Goal: Task Accomplishment & Management: Manage account settings

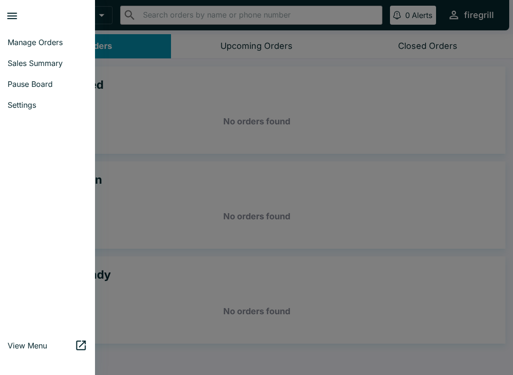
click at [16, 106] on span "Settings" at bounding box center [48, 105] width 80 height 10
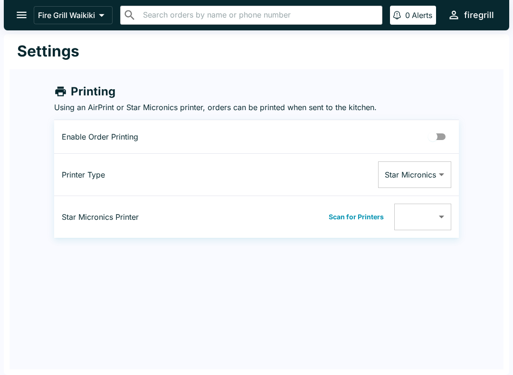
click at [25, 20] on icon "open drawer" at bounding box center [21, 15] width 13 height 13
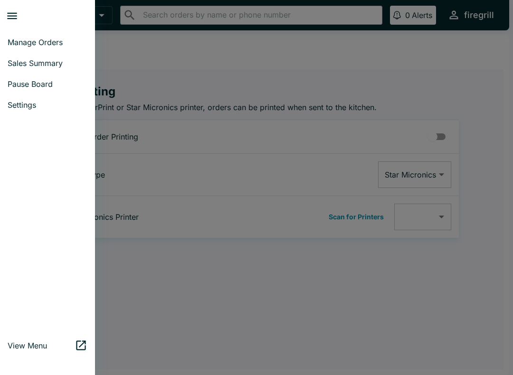
click at [184, 63] on div at bounding box center [256, 187] width 513 height 375
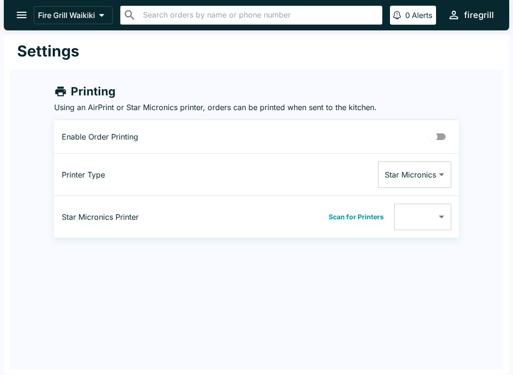
click at [29, 17] on button "open drawer" at bounding box center [22, 15] width 24 height 24
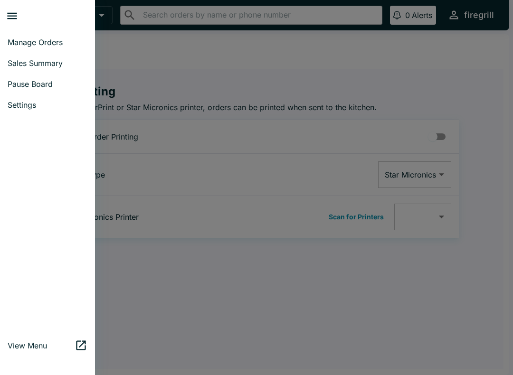
click at [166, 55] on div at bounding box center [256, 187] width 513 height 375
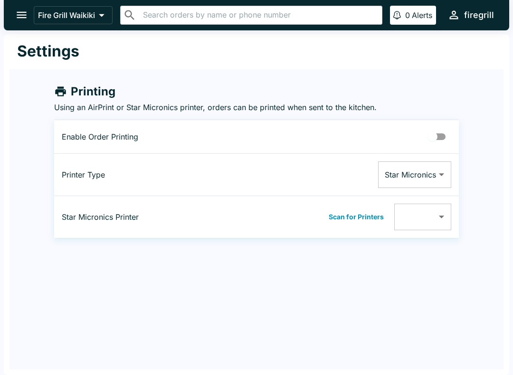
click at [20, 20] on icon "open drawer" at bounding box center [21, 15] width 13 height 13
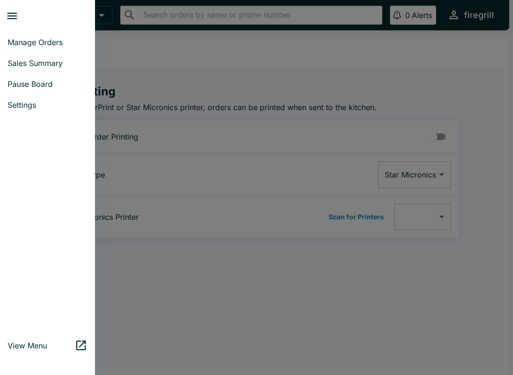
click at [16, 44] on span "Manage Orders" at bounding box center [48, 43] width 80 height 10
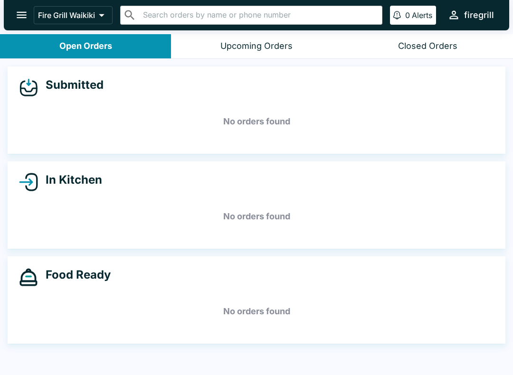
click at [413, 48] on div "Closed Orders" at bounding box center [427, 46] width 59 height 11
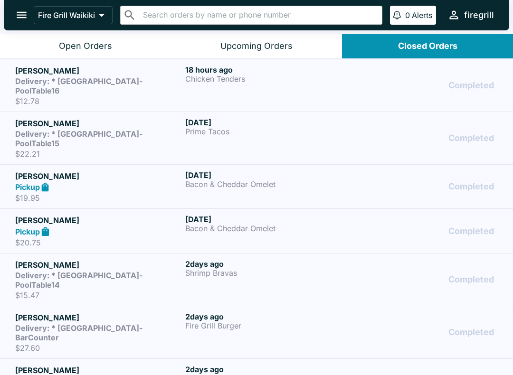
click at [70, 50] on div "Open Orders" at bounding box center [85, 46] width 53 height 11
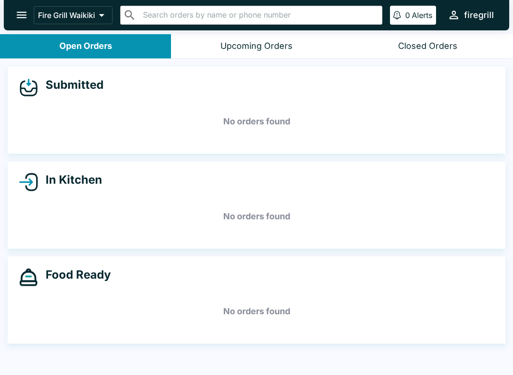
click at [17, 18] on icon "open drawer" at bounding box center [22, 15] width 10 height 7
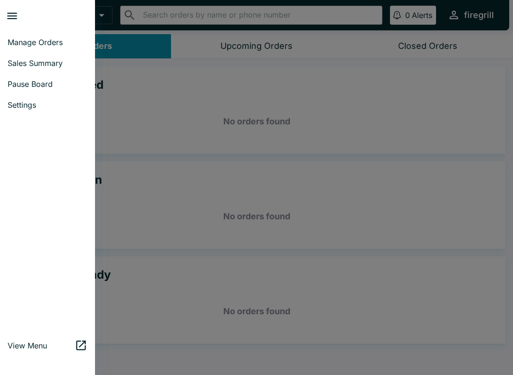
click at [24, 86] on span "Pause Board" at bounding box center [48, 84] width 80 height 10
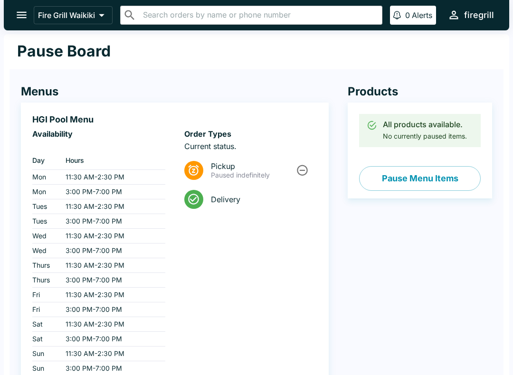
click at [437, 177] on button "Pause Menu Items" at bounding box center [420, 178] width 122 height 25
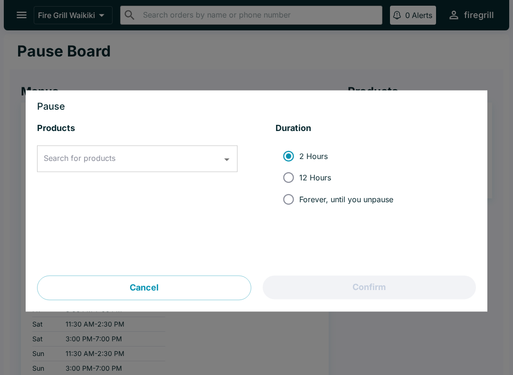
click at [191, 162] on input "Search for products" at bounding box center [130, 159] width 178 height 18
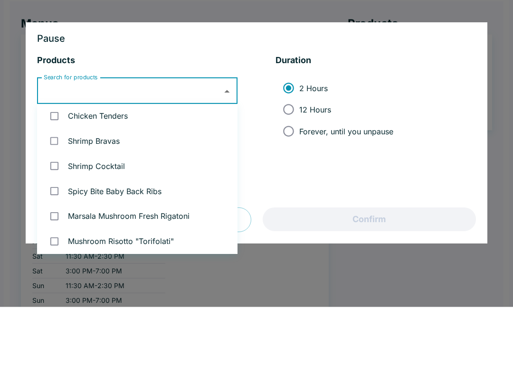
scroll to position [33, 0]
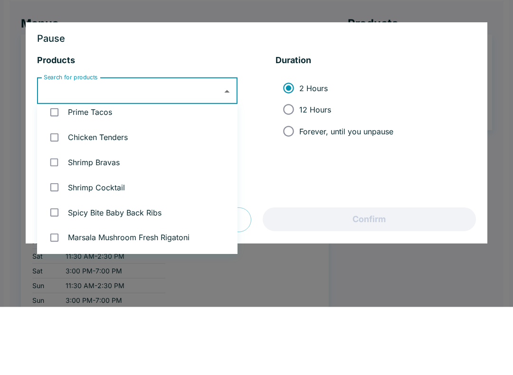
click at [156, 193] on li "Chicken Tenders" at bounding box center [137, 205] width 201 height 25
checkbox input "true"
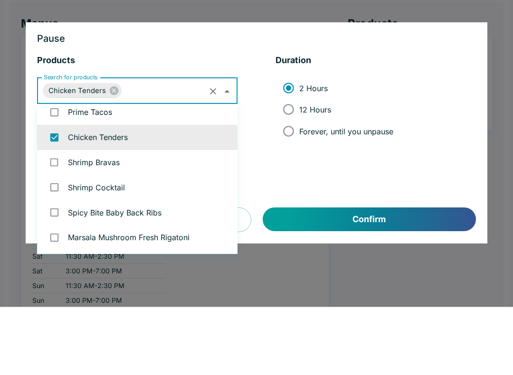
click at [58, 171] on input "checkbox" at bounding box center [54, 180] width 19 height 19
checkbox input "true"
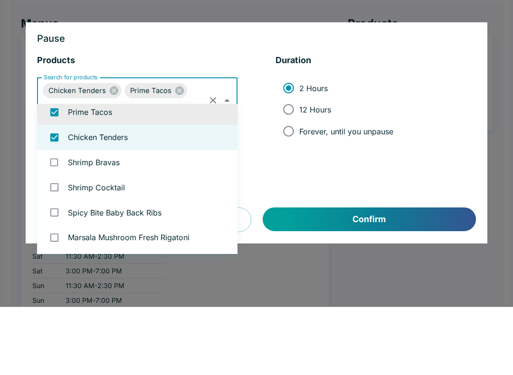
click at [56, 196] on input "checkbox" at bounding box center [54, 205] width 19 height 19
checkbox input "false"
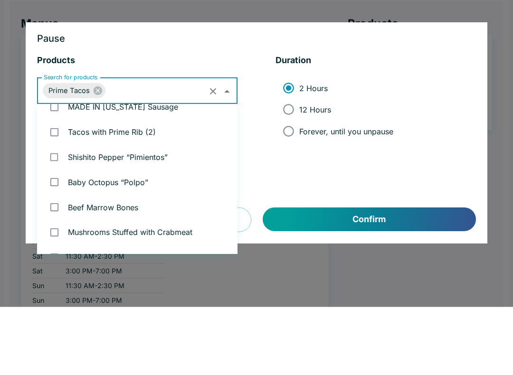
scroll to position [364, 0]
click at [61, 191] on input "checkbox" at bounding box center [54, 200] width 19 height 19
checkbox input "true"
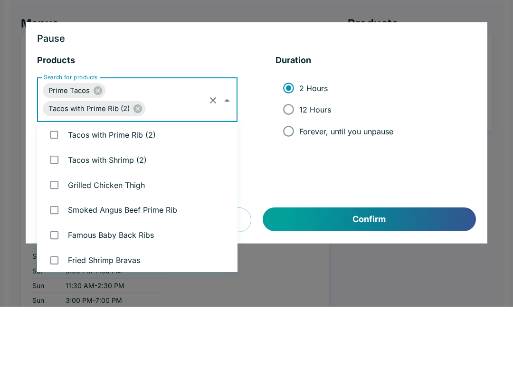
scroll to position [1684, 0]
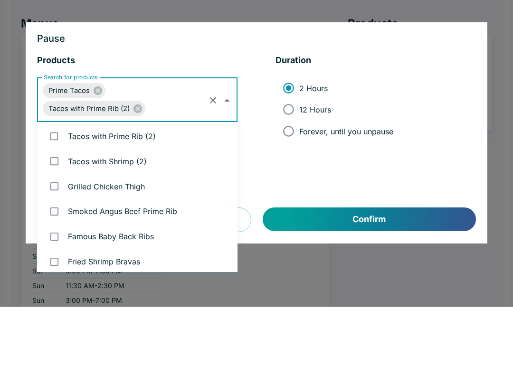
click at [63, 195] on input "checkbox" at bounding box center [54, 204] width 19 height 19
checkbox input "true"
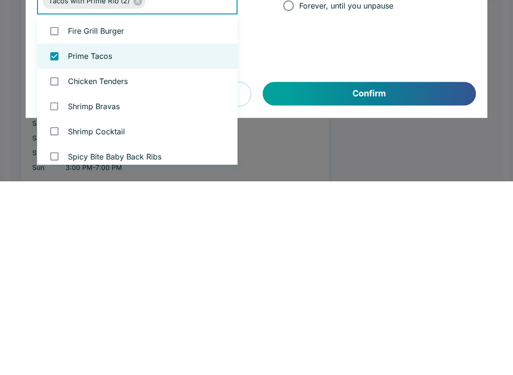
scroll to position [0, 0]
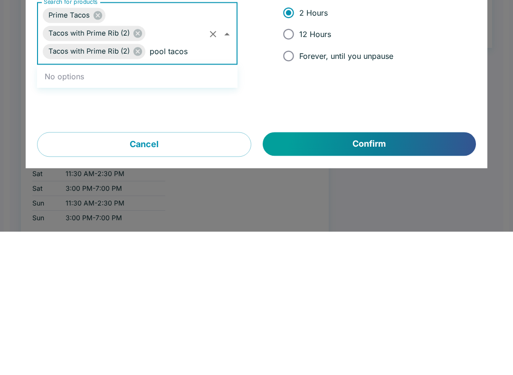
type input "pool tacos"
click at [318, 276] on button "Confirm" at bounding box center [369, 288] width 213 height 24
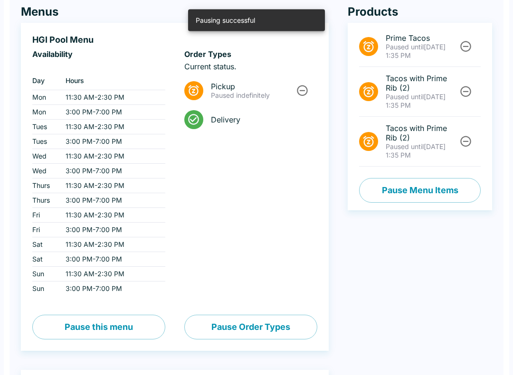
scroll to position [80, 0]
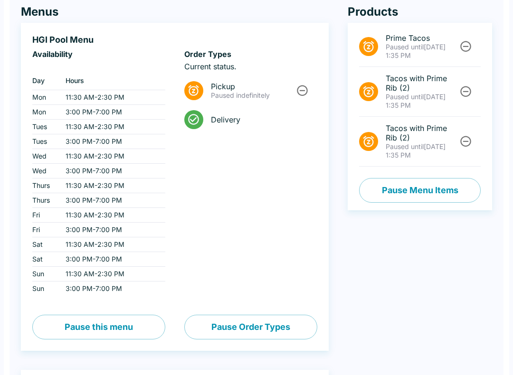
click at [464, 50] on icon "Unpause" at bounding box center [465, 46] width 13 height 13
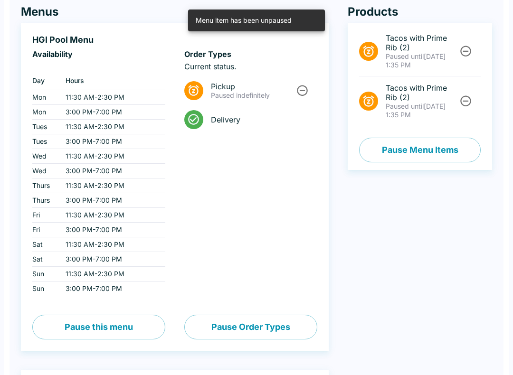
click at [464, 57] on icon "Unpause" at bounding box center [465, 51] width 13 height 13
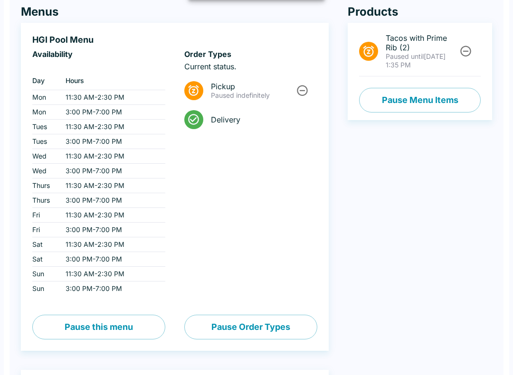
click at [466, 50] on icon "Unpause" at bounding box center [465, 51] width 13 height 13
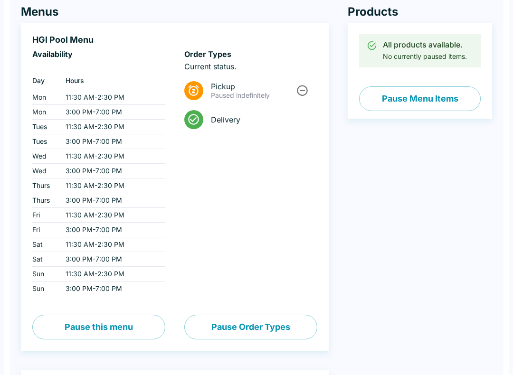
click at [443, 97] on button "Pause Menu Items" at bounding box center [420, 98] width 122 height 25
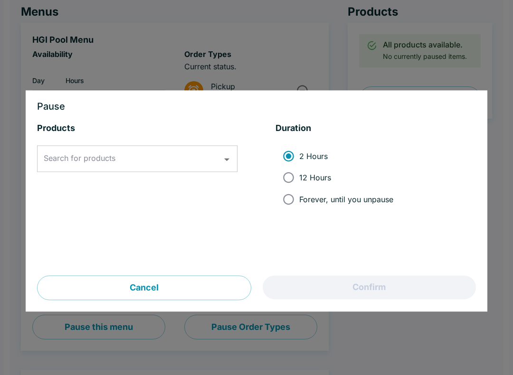
click at [171, 157] on input "Search for products" at bounding box center [130, 159] width 178 height 18
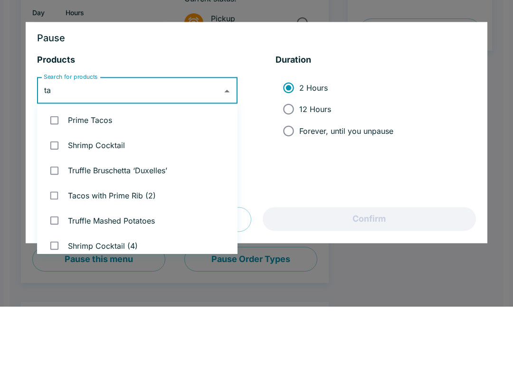
type input "tac"
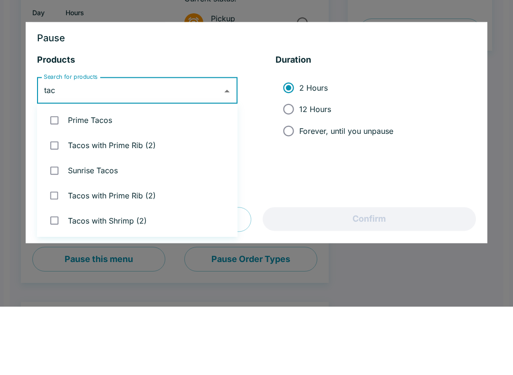
click at [105, 176] on li "Prime Tacos" at bounding box center [137, 188] width 201 height 25
checkbox input "true"
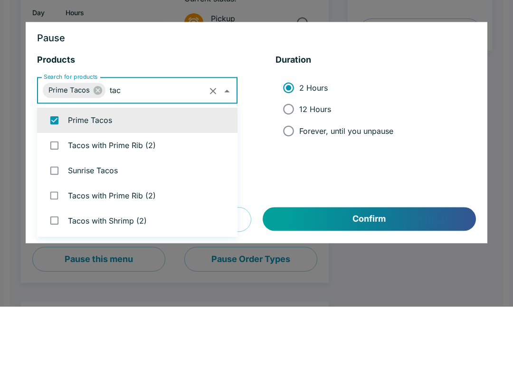
type input "taco"
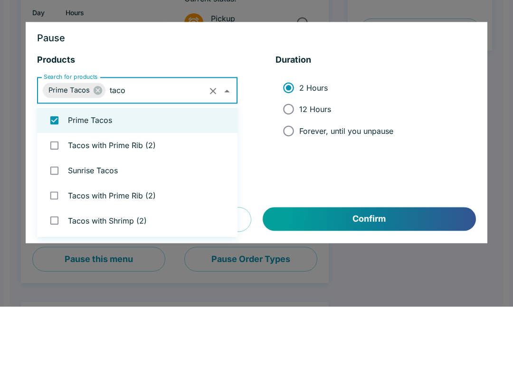
click at [132, 201] on li "Tacos with Prime Rib (2)" at bounding box center [137, 213] width 201 height 25
checkbox input "true"
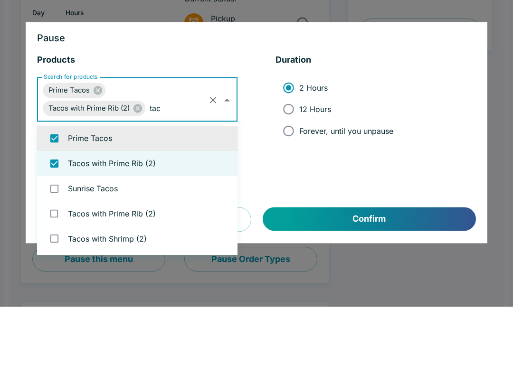
type input "taco"
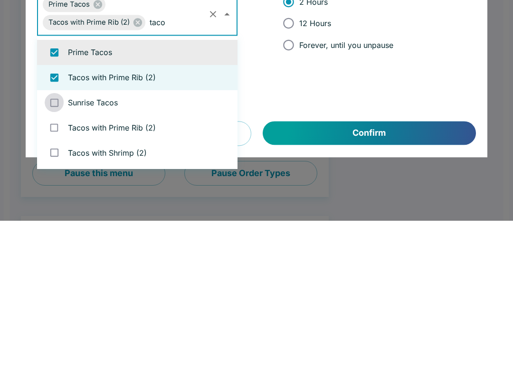
click at [54, 248] on input "checkbox" at bounding box center [54, 257] width 19 height 19
checkbox input "true"
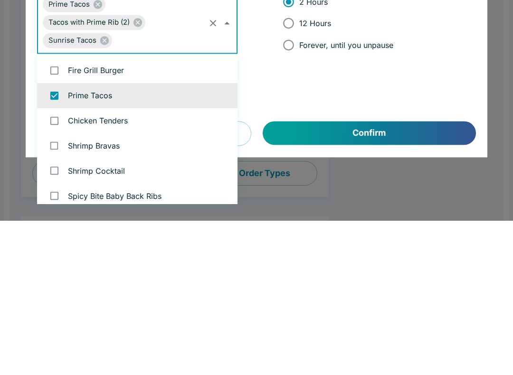
click at [51, 266] on input "checkbox" at bounding box center [54, 275] width 19 height 19
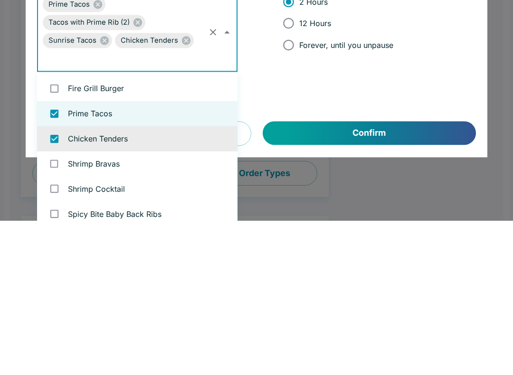
click at [182, 191] on icon at bounding box center [186, 195] width 9 height 9
checkbox input "false"
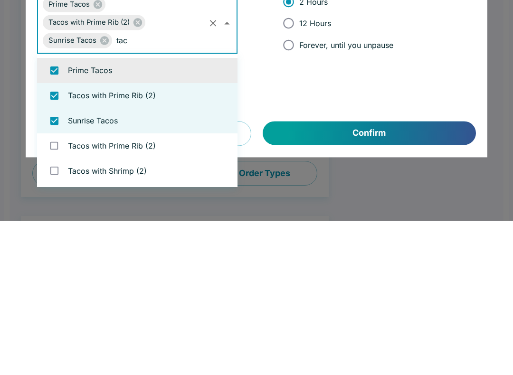
type input "taco"
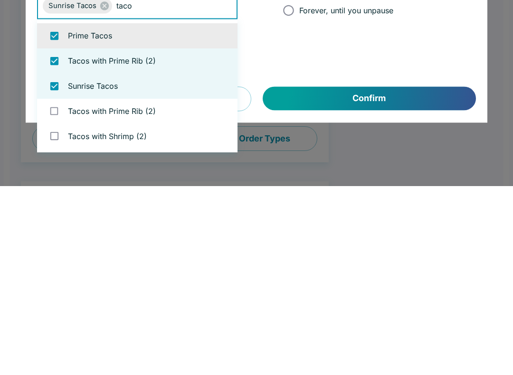
click at [53, 291] on input "checkbox" at bounding box center [54, 300] width 19 height 19
checkbox input "true"
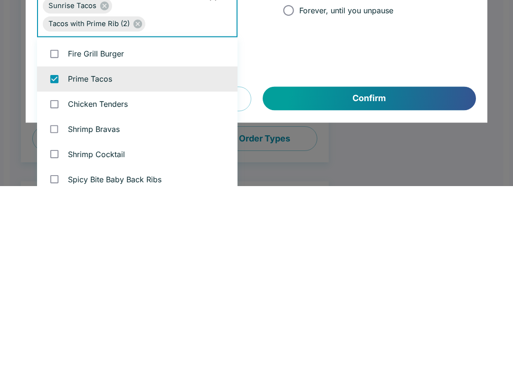
scroll to position [0, 0]
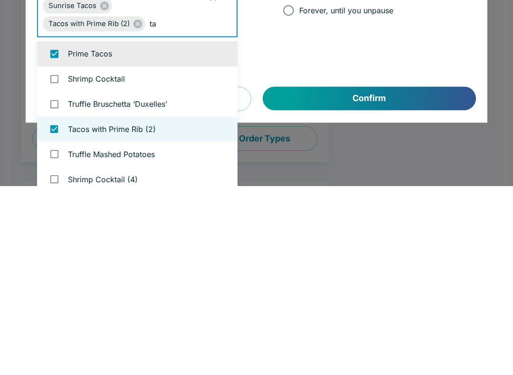
type input "tac"
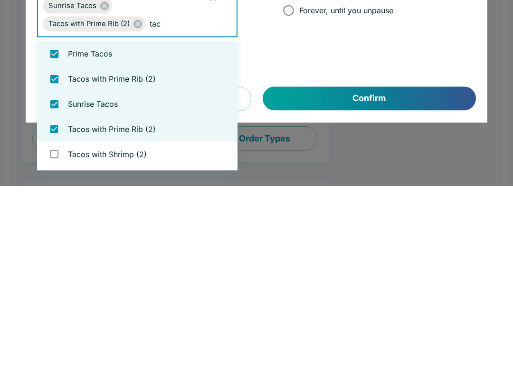
click at [129, 331] on li "Tacos with Shrimp (2)" at bounding box center [137, 343] width 201 height 25
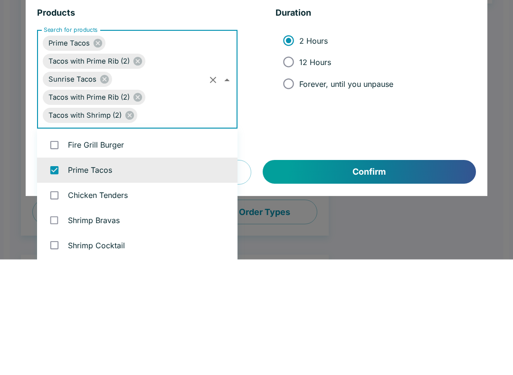
click at [130, 227] on icon at bounding box center [129, 231] width 9 height 9
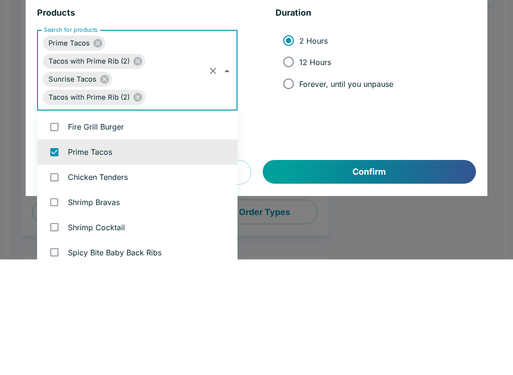
checkbox input "false"
click at [290, 167] on input "12 Hours" at bounding box center [288, 177] width 21 height 21
radio input "true"
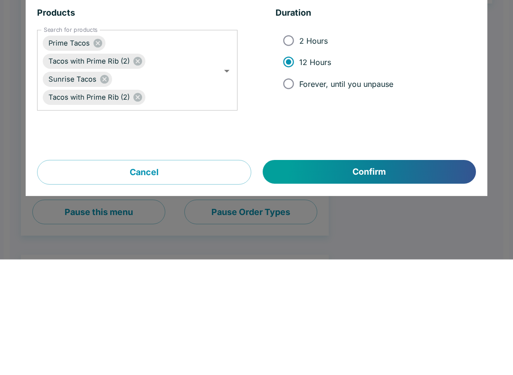
scroll to position [195, 0]
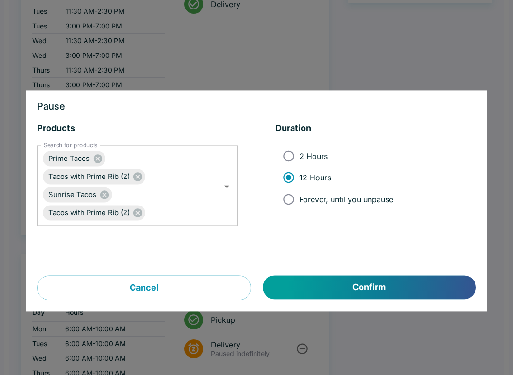
click at [355, 281] on button "Confirm" at bounding box center [369, 288] width 213 height 24
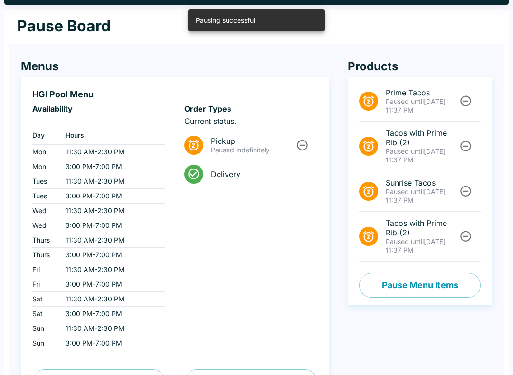
scroll to position [0, 0]
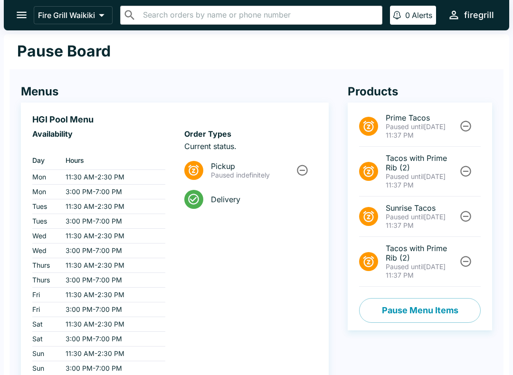
click at [17, 21] on icon "open drawer" at bounding box center [21, 15] width 13 height 13
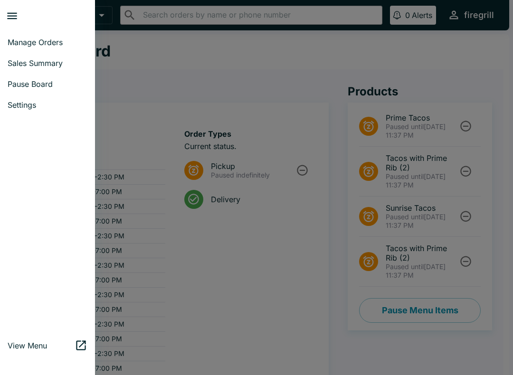
click at [42, 87] on span "Pause Board" at bounding box center [48, 84] width 80 height 10
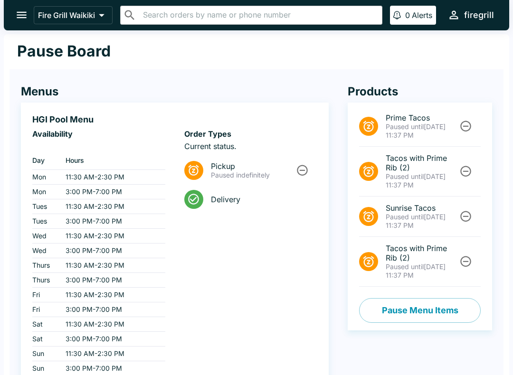
click at [22, 20] on icon "open drawer" at bounding box center [21, 15] width 13 height 13
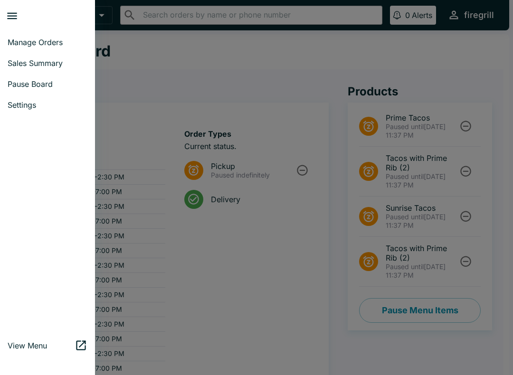
click at [47, 22] on div at bounding box center [50, 16] width 89 height 24
click at [46, 47] on span "Manage Orders" at bounding box center [48, 43] width 80 height 10
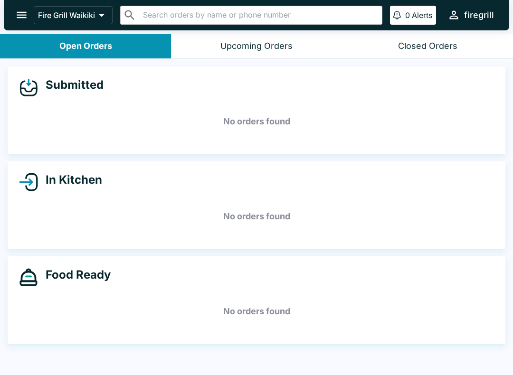
click at [25, 17] on icon "open drawer" at bounding box center [21, 15] width 13 height 13
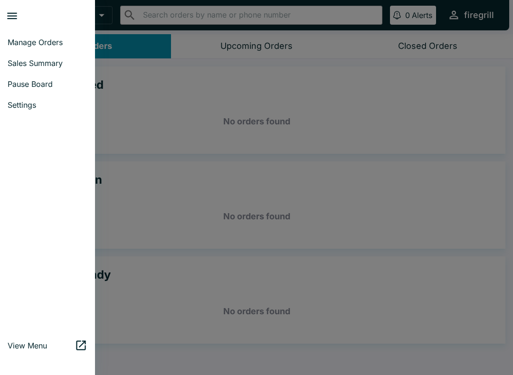
click at [45, 85] on span "Pause Board" at bounding box center [48, 84] width 80 height 10
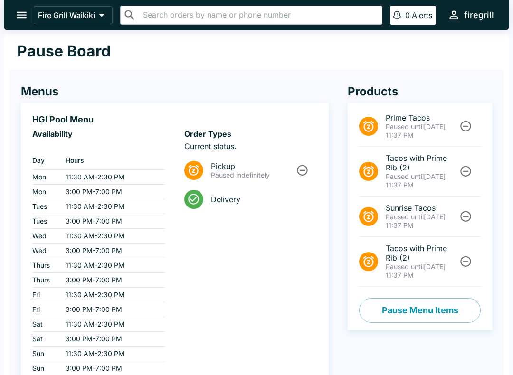
click at [417, 316] on button "Pause Menu Items" at bounding box center [420, 310] width 122 height 25
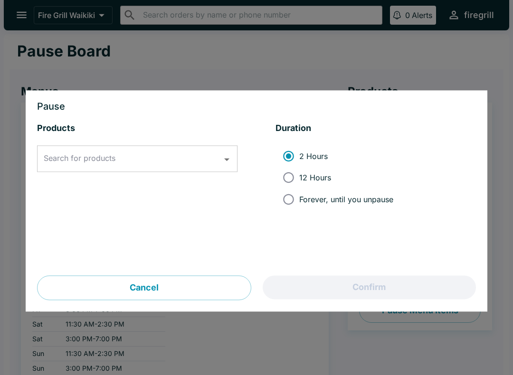
click at [156, 157] on input "Search for products" at bounding box center [130, 159] width 178 height 18
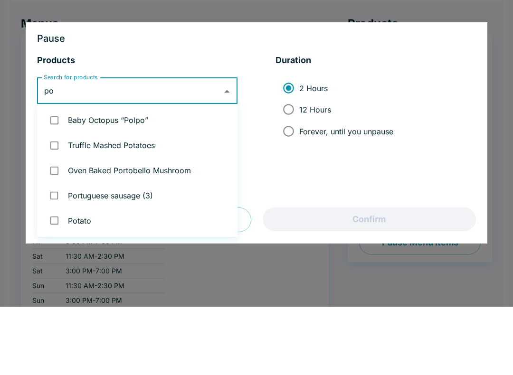
type input "p"
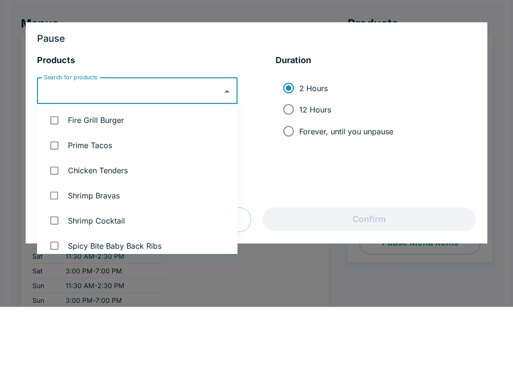
type input "r"
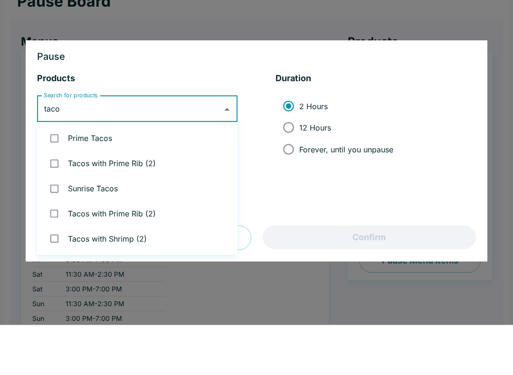
type input "taco"
click at [435, 142] on li "2 Hours 12 Hours Forever, until you unpause" at bounding box center [376, 178] width 201 height 72
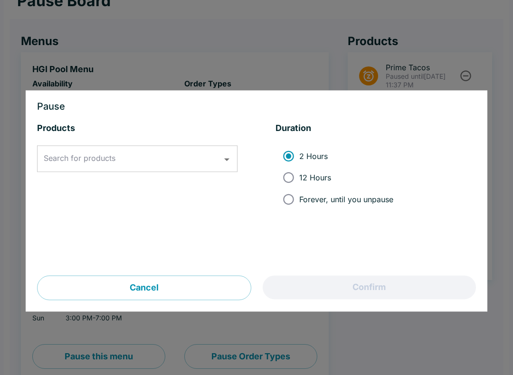
click at [238, 56] on div at bounding box center [256, 187] width 513 height 375
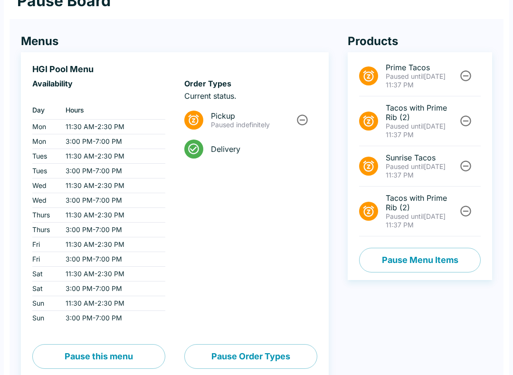
scroll to position [0, 0]
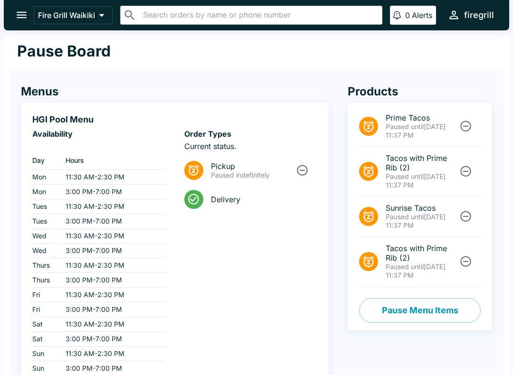
click at [20, 24] on button "open drawer" at bounding box center [22, 15] width 24 height 24
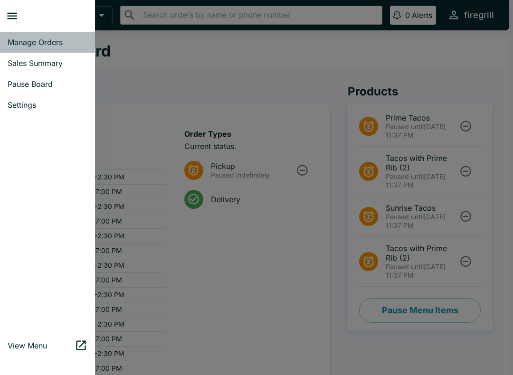
click at [48, 45] on span "Manage Orders" at bounding box center [48, 43] width 80 height 10
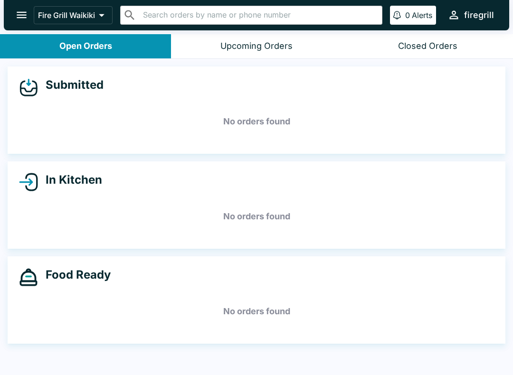
click at [18, 11] on icon "open drawer" at bounding box center [21, 15] width 13 height 13
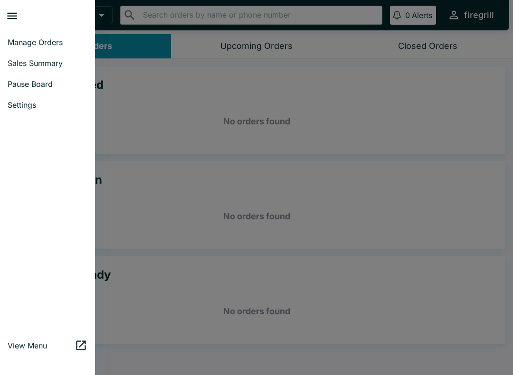
click at [18, 110] on span "Settings" at bounding box center [48, 105] width 80 height 10
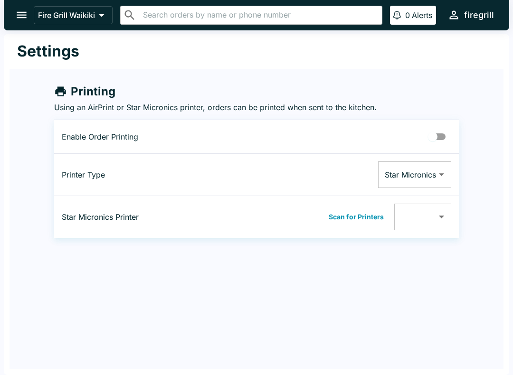
click at [20, 20] on icon "open drawer" at bounding box center [21, 15] width 13 height 13
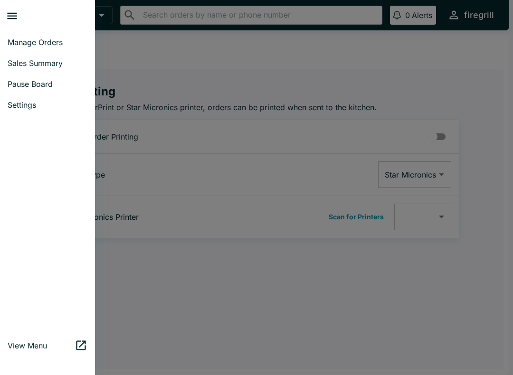
click at [20, 79] on span "Pause Board" at bounding box center [48, 84] width 80 height 10
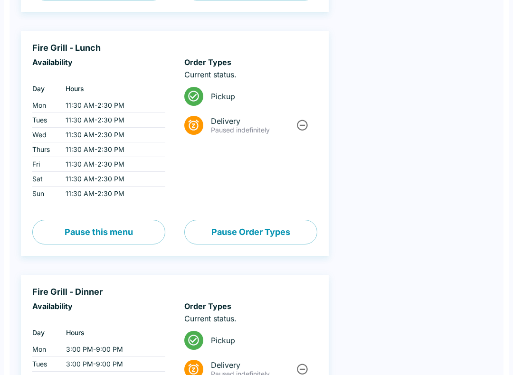
scroll to position [664, 0]
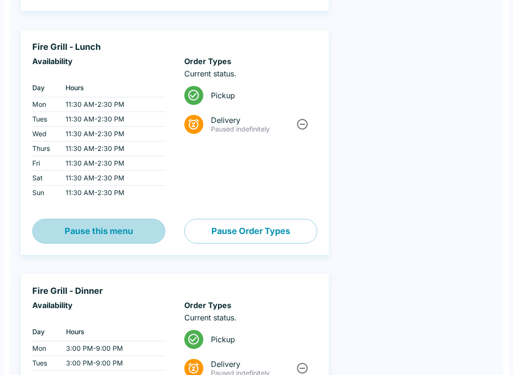
click at [68, 233] on button "Pause this menu" at bounding box center [98, 231] width 133 height 25
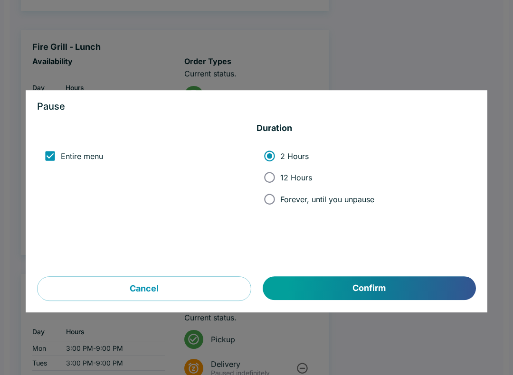
click at [50, 154] on input "Entire menu" at bounding box center [49, 155] width 21 height 21
click at [53, 154] on input "Entire menu" at bounding box center [49, 155] width 21 height 21
click at [45, 155] on input "Entire menu" at bounding box center [49, 155] width 21 height 21
click at [56, 163] on input "Entire menu" at bounding box center [49, 155] width 21 height 21
click at [48, 157] on input "Entire menu" at bounding box center [49, 155] width 21 height 21
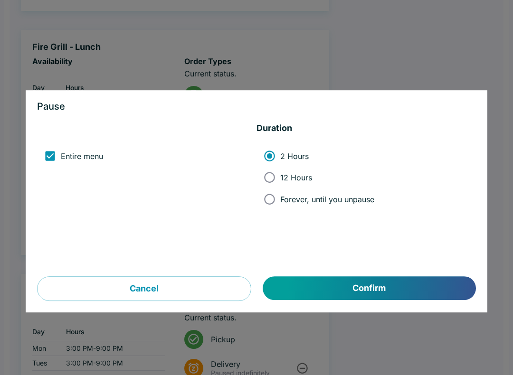
click at [47, 157] on input "Entire menu" at bounding box center [49, 155] width 21 height 21
click at [51, 162] on input "Entire menu" at bounding box center [49, 155] width 21 height 21
click at [51, 161] on input "Entire menu" at bounding box center [49, 155] width 21 height 21
click at [47, 154] on input "Entire menu" at bounding box center [49, 155] width 21 height 21
click at [46, 153] on input "Entire menu" at bounding box center [49, 155] width 21 height 21
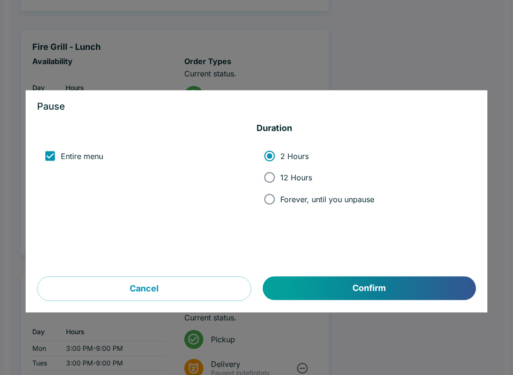
click at [53, 157] on input "Entire menu" at bounding box center [49, 155] width 21 height 21
click at [50, 163] on input "Entire menu" at bounding box center [49, 155] width 21 height 21
click at [55, 166] on input "Entire menu" at bounding box center [49, 155] width 21 height 21
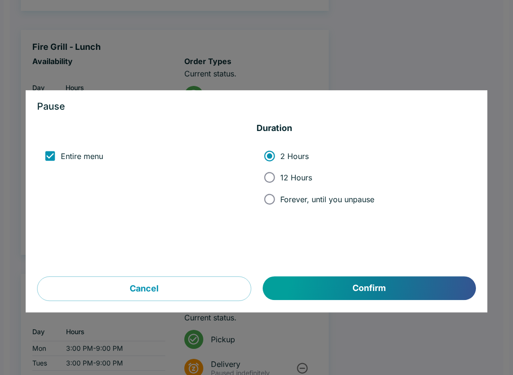
click at [54, 166] on input "Entire menu" at bounding box center [49, 155] width 21 height 21
click at [52, 156] on input "Entire menu" at bounding box center [49, 155] width 21 height 21
checkbox input "true"
click at [97, 278] on button "Cancel" at bounding box center [144, 289] width 214 height 25
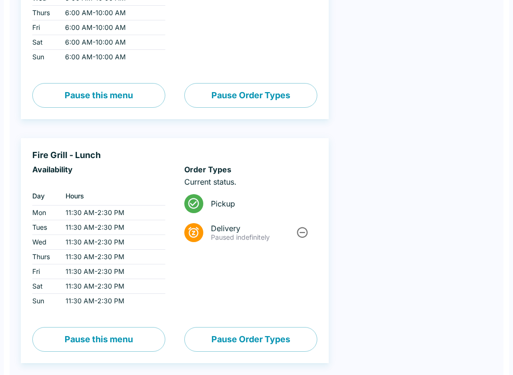
scroll to position [555, 0]
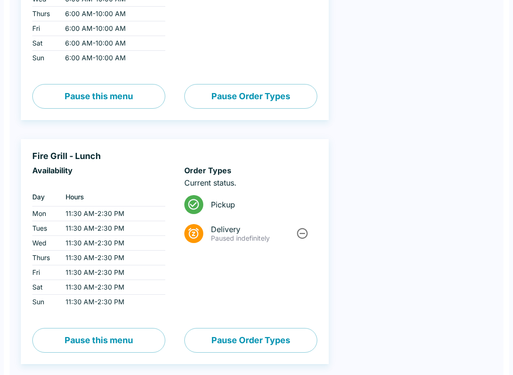
click at [426, 253] on div "Products Prime Tacos Paused until [DATE] 11:37 PM Tacos with Prime Rib (2) Paus…" at bounding box center [410, 69] width 163 height 1117
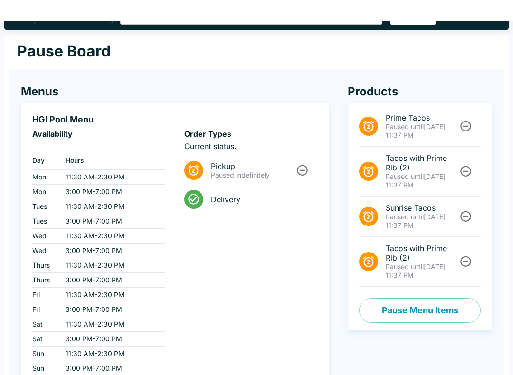
scroll to position [0, 0]
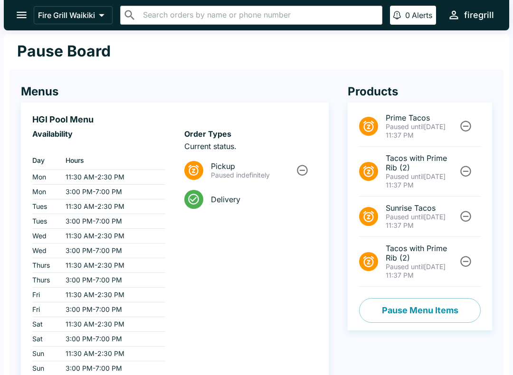
click at [420, 309] on button "Pause Menu Items" at bounding box center [420, 310] width 122 height 25
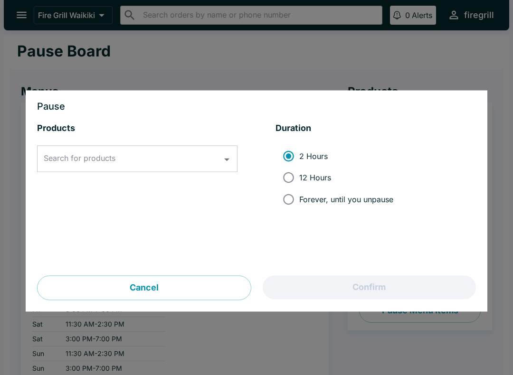
click at [128, 159] on input "Search for products" at bounding box center [130, 159] width 178 height 18
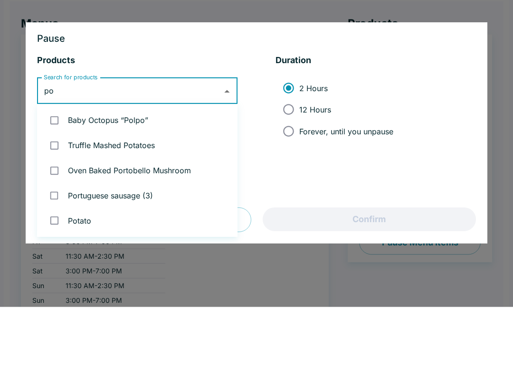
type input "p"
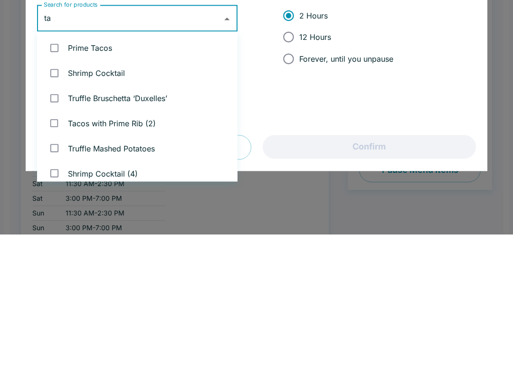
type input "t"
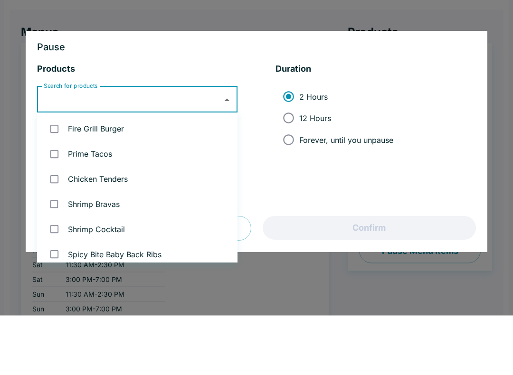
click at [445, 14] on div at bounding box center [256, 187] width 513 height 375
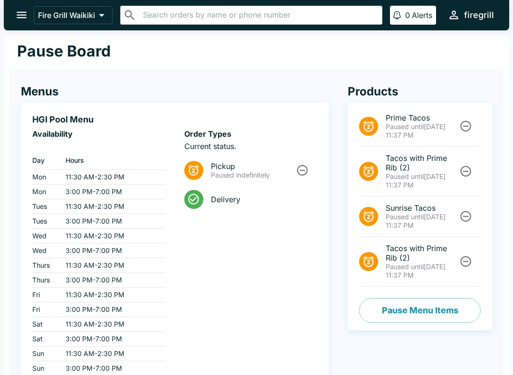
click at [20, 11] on icon "open drawer" at bounding box center [21, 15] width 13 height 13
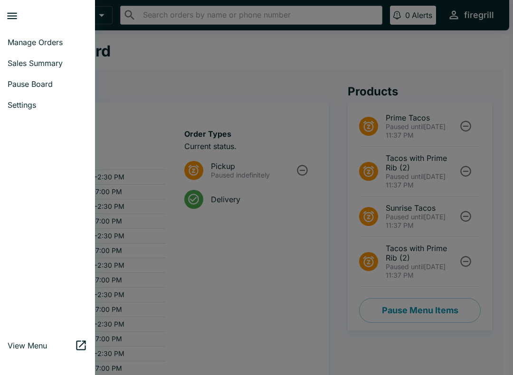
click at [51, 44] on span "Manage Orders" at bounding box center [48, 43] width 80 height 10
